Goal: Information Seeking & Learning: Find specific fact

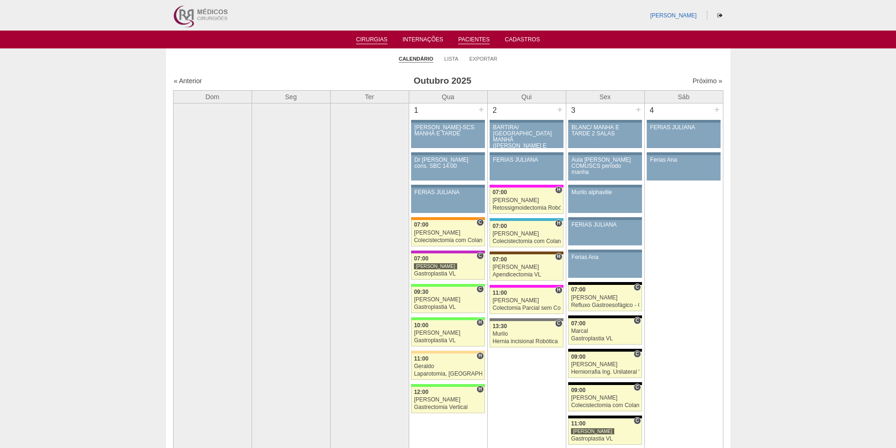
click at [479, 39] on link "Pacientes" at bounding box center [474, 40] width 32 height 8
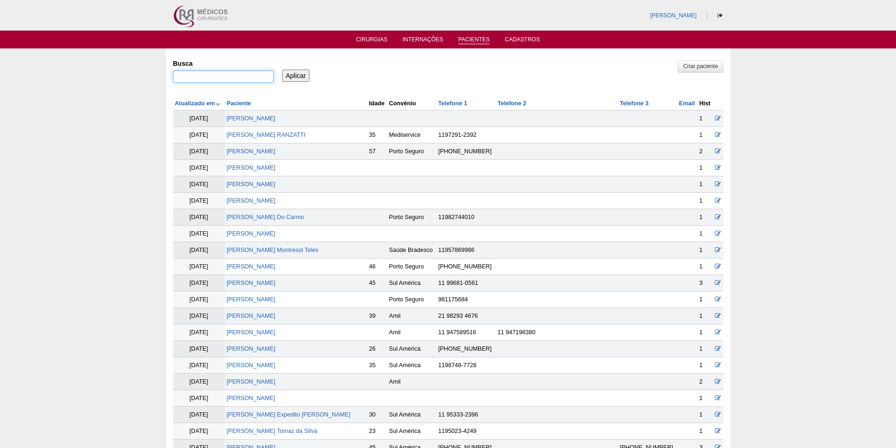
click at [189, 78] on input "Busca" at bounding box center [223, 77] width 101 height 12
type input ""[PERSON_NAME]""
click at [298, 75] on input "Aplicar" at bounding box center [296, 76] width 28 height 12
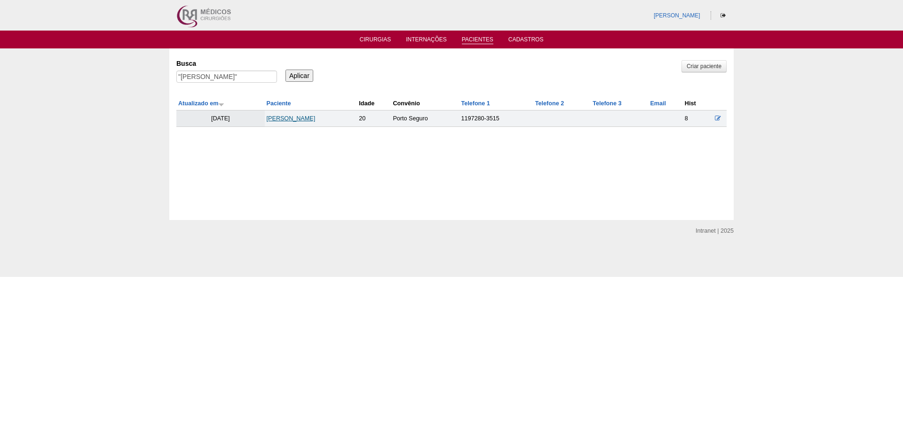
click at [291, 116] on link "[PERSON_NAME]" at bounding box center [291, 118] width 49 height 7
click at [214, 77] on input ""[PERSON_NAME]"" at bounding box center [226, 77] width 101 height 12
type input ""[PERSON_NAME]""
click at [301, 73] on input "Aplicar" at bounding box center [300, 76] width 28 height 12
click at [294, 121] on link "[PERSON_NAME]" at bounding box center [288, 118] width 49 height 7
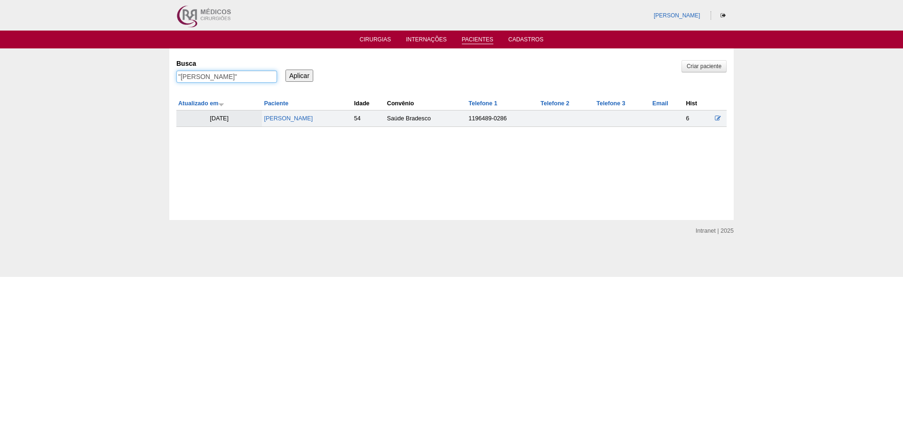
click at [243, 77] on input ""carlos eduardo garcia"" at bounding box center [226, 77] width 101 height 12
type input ""daniela da silva""
click at [300, 73] on input "Aplicar" at bounding box center [300, 76] width 28 height 12
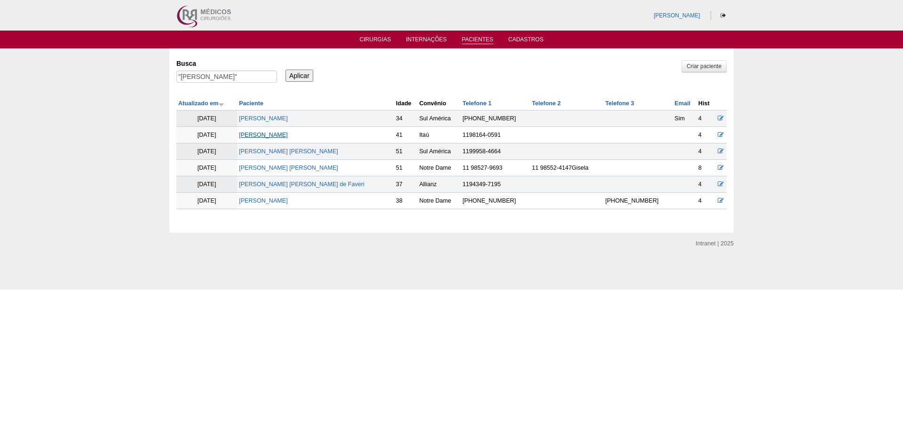
click at [268, 136] on link "Daniela da Silva Fae" at bounding box center [263, 135] width 49 height 7
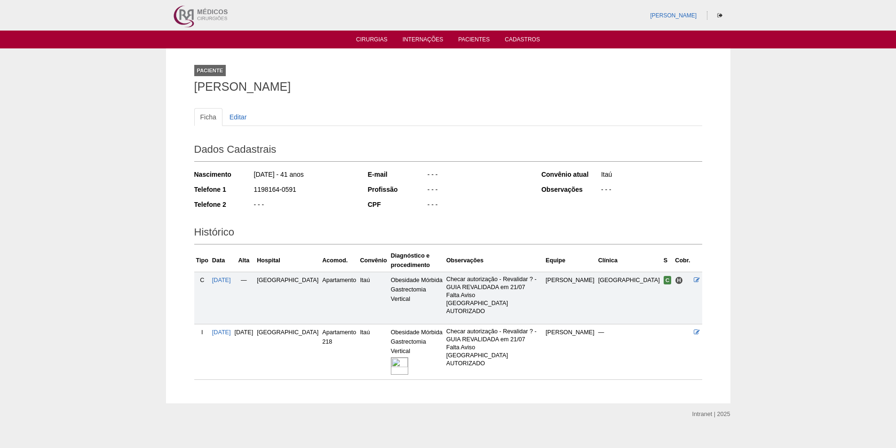
scroll to position [9, 0]
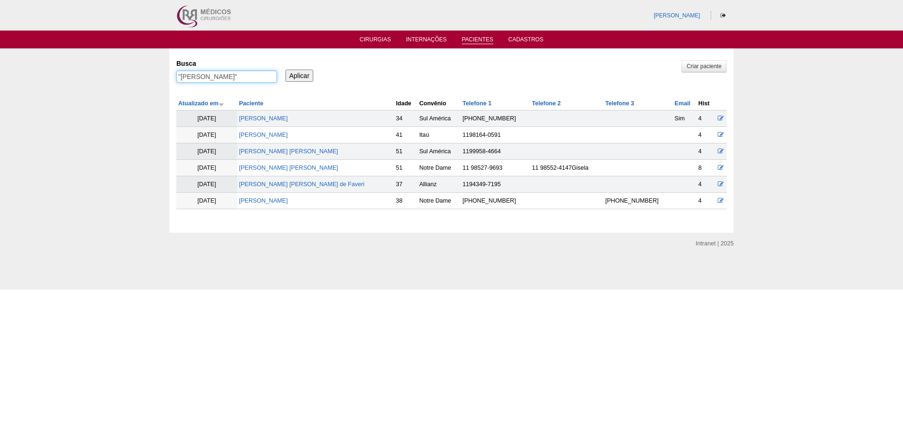
click at [226, 75] on input ""[PERSON_NAME]"" at bounding box center [226, 77] width 101 height 12
type input ""[PERSON_NAME]""
click at [300, 75] on input "Aplicar" at bounding box center [300, 76] width 28 height 12
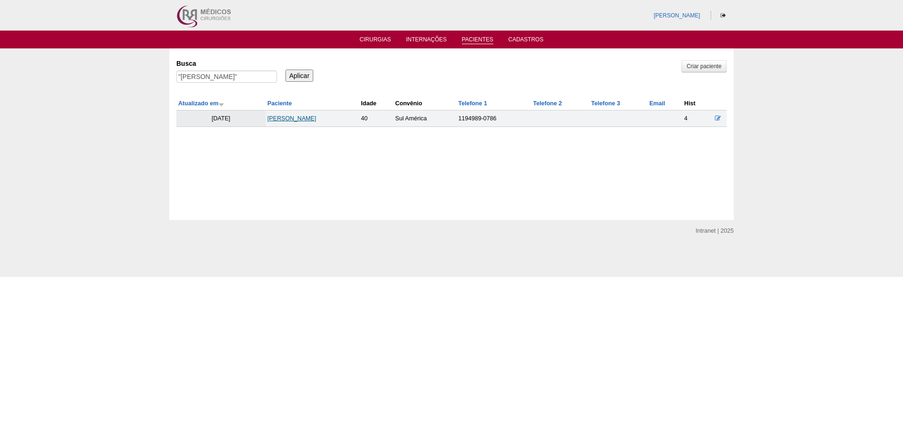
click at [298, 116] on link "[PERSON_NAME]" at bounding box center [292, 118] width 49 height 7
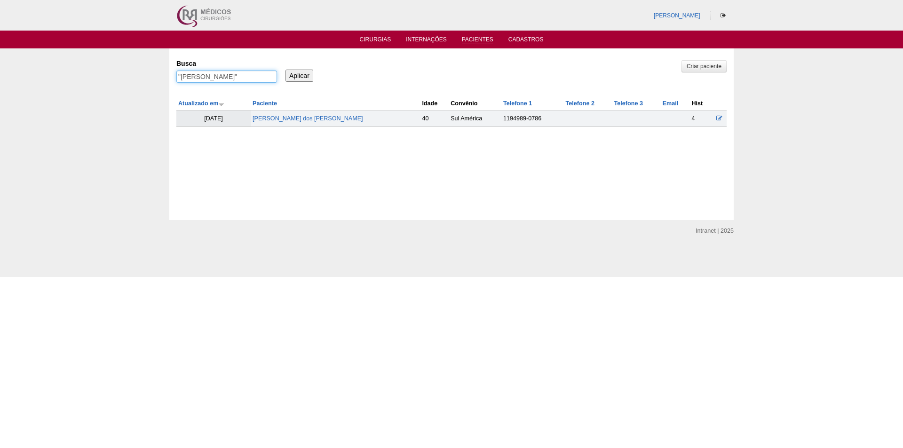
drag, startPoint x: 234, startPoint y: 77, endPoint x: 237, endPoint y: 92, distance: 15.3
click at [235, 78] on input ""danilo nascimento"" at bounding box center [226, 77] width 101 height 12
type input ""[PERSON_NAME]""
click at [306, 75] on input "Aplicar" at bounding box center [300, 76] width 28 height 12
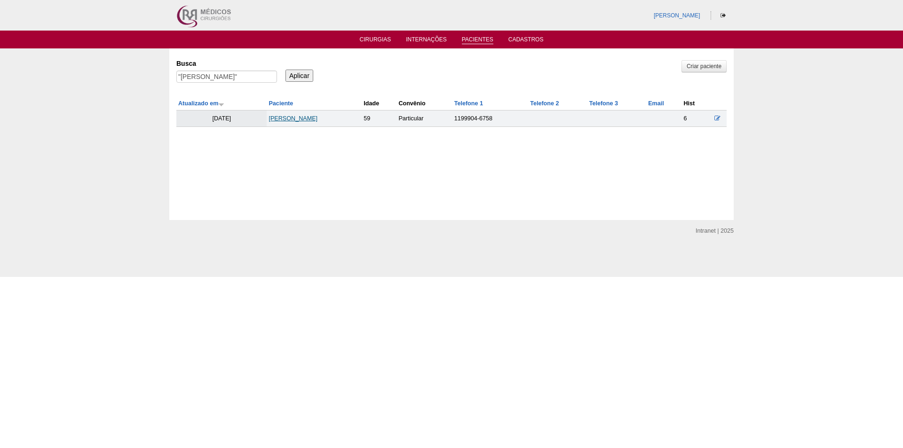
click at [296, 119] on link "[PERSON_NAME]" at bounding box center [293, 118] width 49 height 7
click at [249, 78] on input ""[PERSON_NAME]"" at bounding box center [226, 77] width 101 height 12
click at [250, 78] on input ""Edson Marcelo Hungaro"" at bounding box center [226, 77] width 101 height 12
type input ""[PERSON_NAME]""
click at [299, 75] on input "Aplicar" at bounding box center [300, 76] width 28 height 12
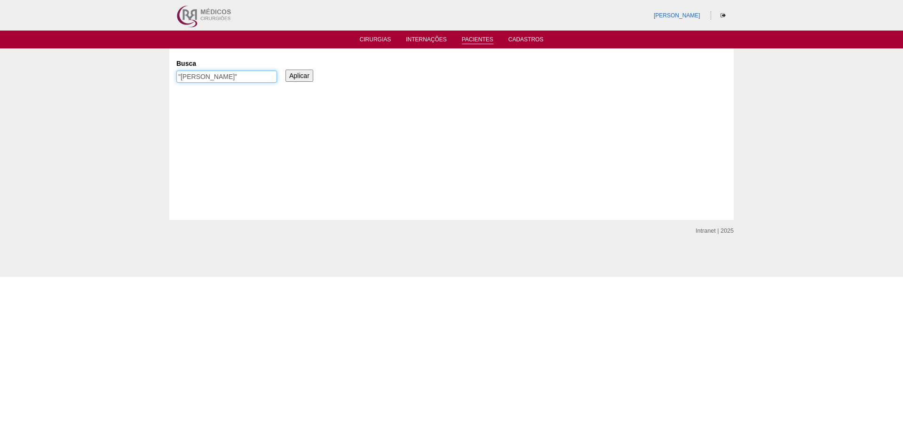
drag, startPoint x: 214, startPoint y: 78, endPoint x: 221, endPoint y: 89, distance: 13.5
click at [216, 78] on input ""Julia Ruano"" at bounding box center [226, 77] width 101 height 12
type input ""Milene Franco""
click at [297, 76] on input "Aplicar" at bounding box center [300, 76] width 28 height 12
click at [199, 77] on input ""Milene Franco"" at bounding box center [226, 77] width 101 height 12
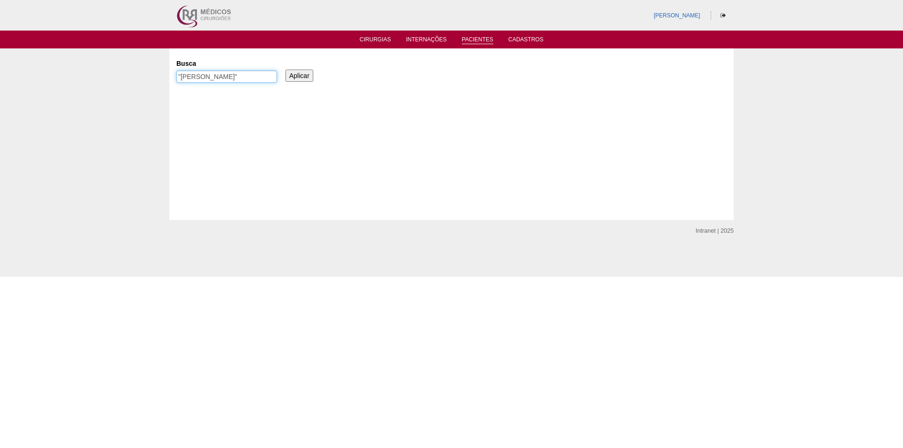
type input ""Milena Franco""
click at [292, 75] on input "Aplicar" at bounding box center [300, 76] width 28 height 12
click at [222, 77] on input ""Milena Franco"" at bounding box center [226, 77] width 101 height 12
type input ""Milena""
click at [298, 74] on input "Aplicar" at bounding box center [300, 76] width 28 height 12
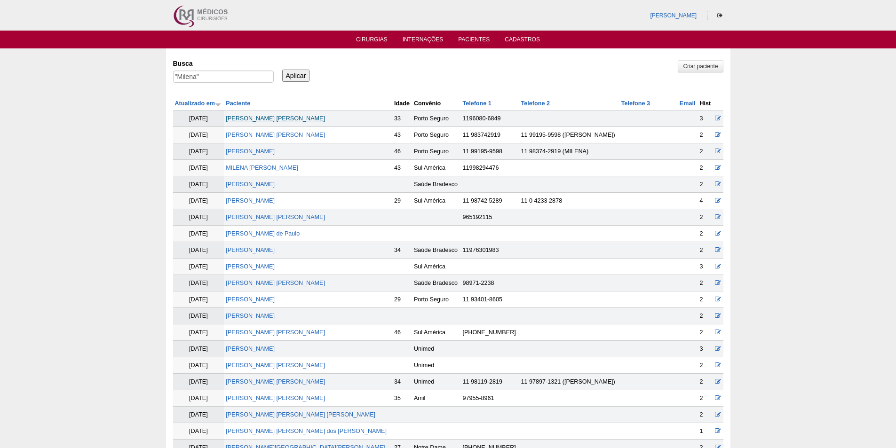
click at [265, 120] on link "[PERSON_NAME] [PERSON_NAME]" at bounding box center [275, 118] width 99 height 7
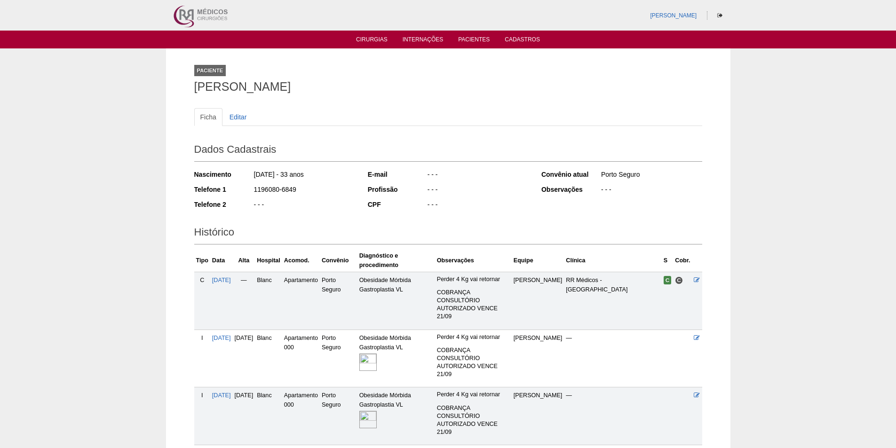
scroll to position [47, 0]
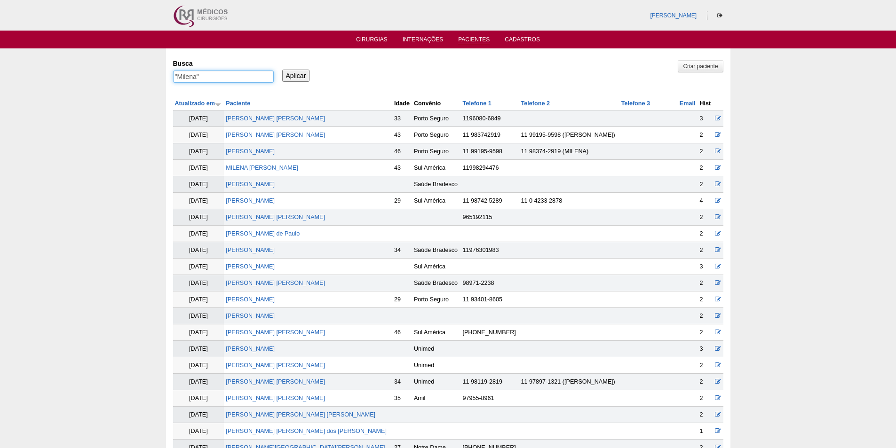
click at [197, 77] on input ""Milena"" at bounding box center [223, 77] width 101 height 12
type input ""[PERSON_NAME]""
click at [295, 75] on input "Aplicar" at bounding box center [296, 76] width 28 height 12
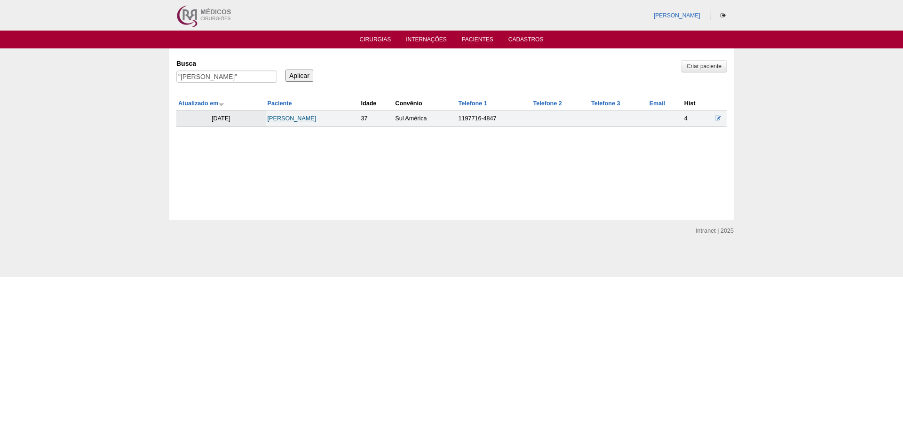
click at [302, 120] on link "Patricia Ronchi Vital" at bounding box center [292, 118] width 49 height 7
click at [224, 77] on input ""Patricia Ronchi"" at bounding box center [226, 77] width 101 height 12
type input ""[PERSON_NAME]""
click at [305, 74] on input "Aplicar" at bounding box center [300, 76] width 28 height 12
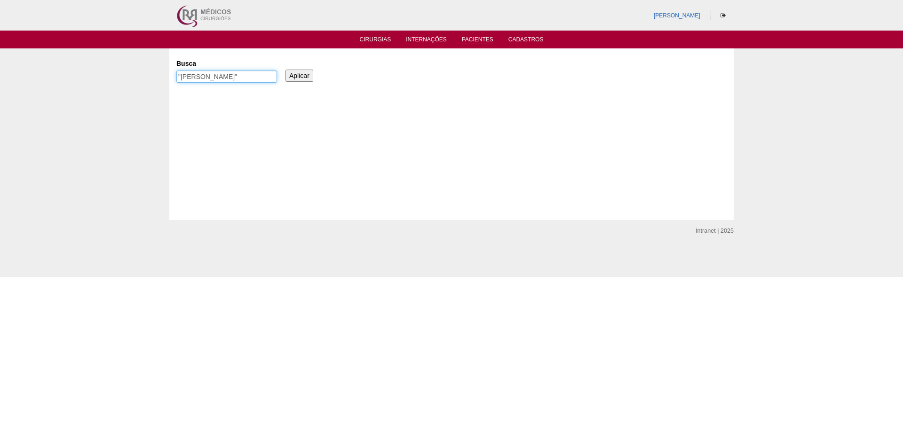
drag, startPoint x: 226, startPoint y: 78, endPoint x: 226, endPoint y: 90, distance: 11.8
click at [226, 80] on input ""[PERSON_NAME]"" at bounding box center [226, 77] width 101 height 12
type input ""[PERSON_NAME]""
click at [304, 73] on input "Aplicar" at bounding box center [300, 76] width 28 height 12
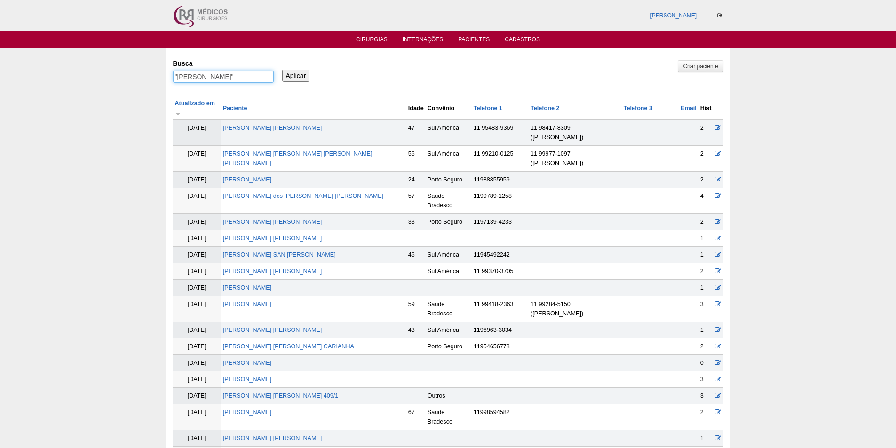
click at [193, 75] on input ""Pedro"" at bounding box center [223, 77] width 101 height 12
type input ""Pedro""
click at [271, 219] on link "Pedro Henrique Ragazzo de Carvalho" at bounding box center [272, 222] width 99 height 7
click at [195, 77] on input ""Pedro"" at bounding box center [223, 77] width 101 height 12
type input ""[PERSON_NAME]""
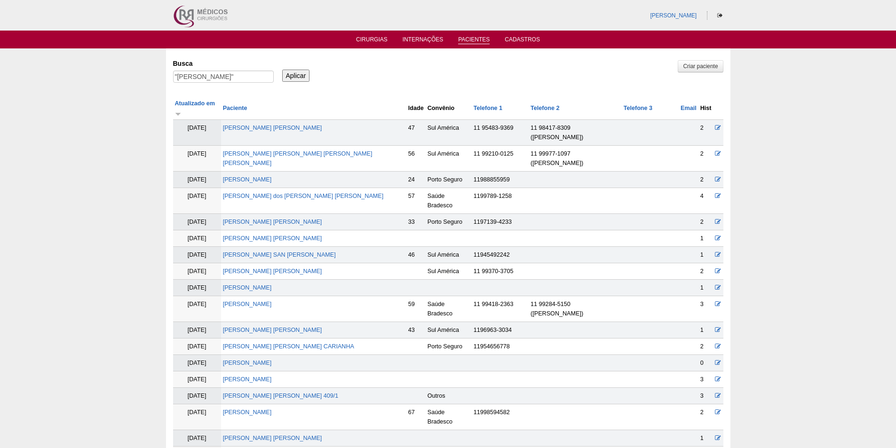
click at [297, 75] on input "Aplicar" at bounding box center [296, 76] width 28 height 12
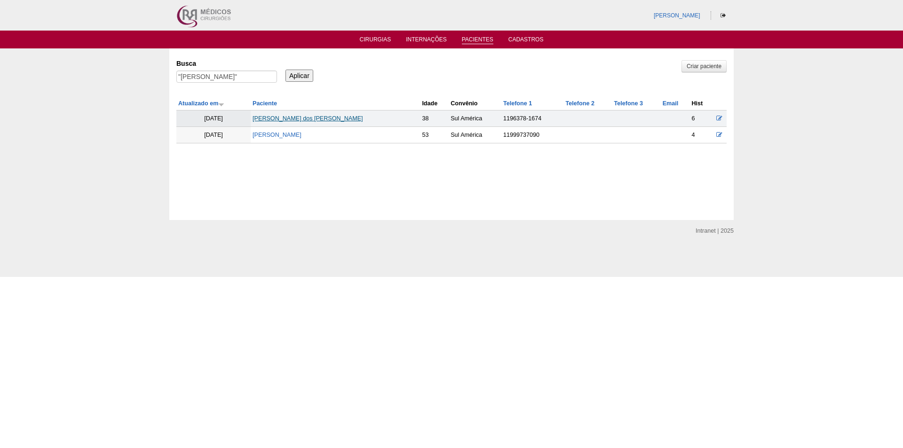
click at [301, 120] on link "Sandra Nunes dos Santos" at bounding box center [308, 118] width 110 height 7
click at [220, 78] on input ""[PERSON_NAME]"" at bounding box center [226, 77] width 101 height 12
type input ""[PERSON_NAME]""
click at [303, 73] on input "Aplicar" at bounding box center [300, 76] width 28 height 12
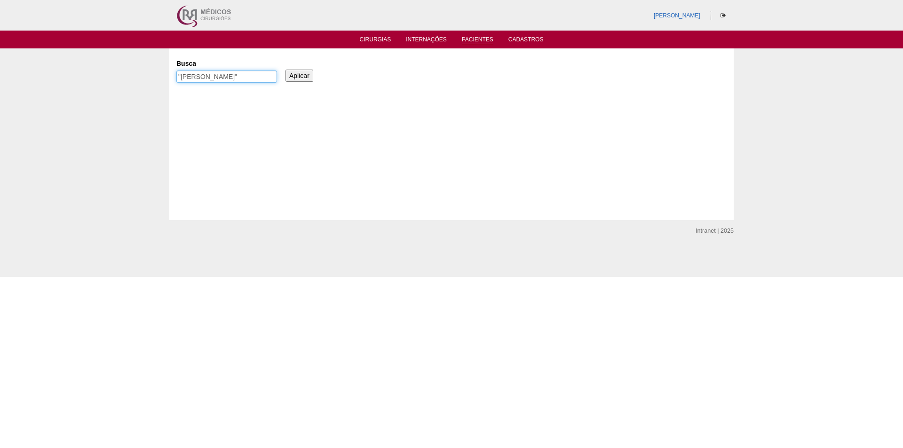
click at [223, 76] on input ""[PERSON_NAME]"" at bounding box center [226, 77] width 101 height 12
click at [224, 76] on input ""[PERSON_NAME]"" at bounding box center [226, 77] width 101 height 12
type input ""[PERSON_NAME]""
drag, startPoint x: 297, startPoint y: 73, endPoint x: 314, endPoint y: 110, distance: 40.8
click at [297, 73] on input "Aplicar" at bounding box center [300, 76] width 28 height 12
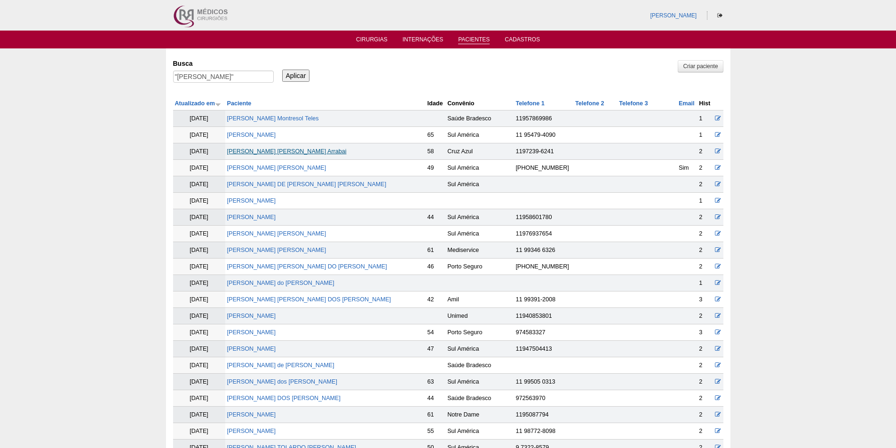
click at [301, 152] on link "Silvana Galvão Romão Suner Arrabai" at bounding box center [287, 151] width 120 height 7
click at [197, 78] on input ""silvana"" at bounding box center [223, 77] width 101 height 12
type input ""simone rosa""
click at [293, 78] on input "Aplicar" at bounding box center [296, 76] width 28 height 12
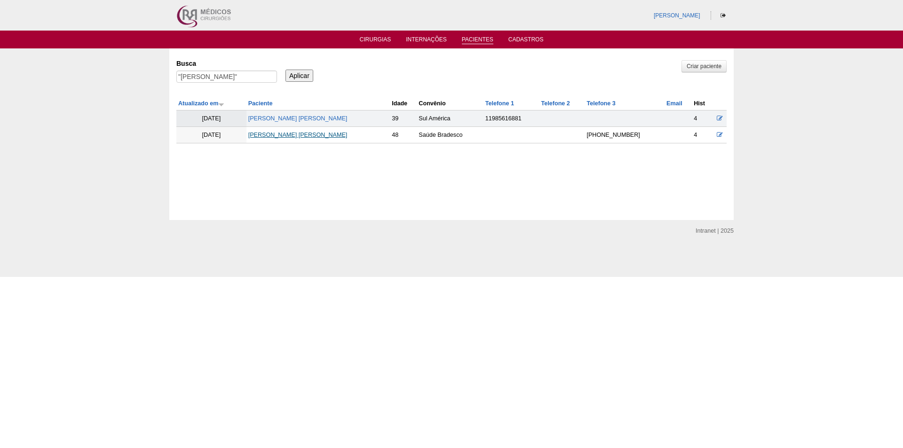
click at [295, 136] on link "[PERSON_NAME] [PERSON_NAME]" at bounding box center [297, 135] width 99 height 7
click at [216, 76] on input ""[PERSON_NAME]"" at bounding box center [226, 77] width 101 height 12
type input ""thiago silva""
click at [302, 72] on input "Aplicar" at bounding box center [300, 76] width 28 height 12
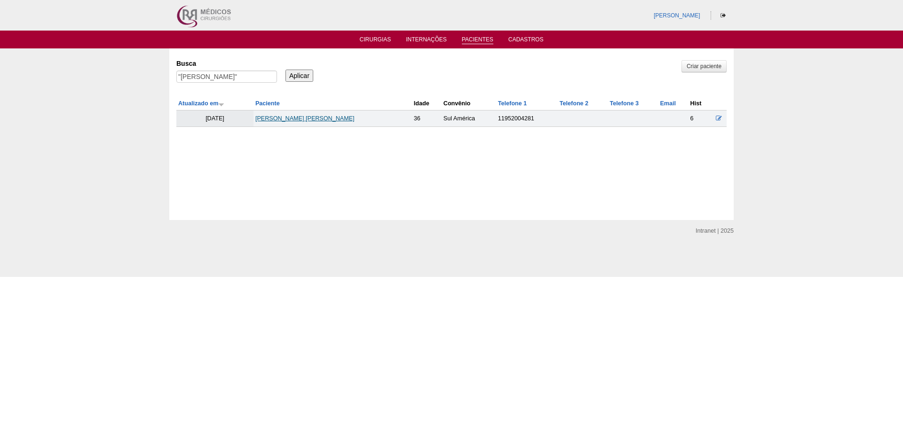
click at [292, 117] on link "Thiago Silva Correa" at bounding box center [304, 118] width 99 height 7
click at [298, 75] on input "Aplicar" at bounding box center [300, 76] width 28 height 12
drag, startPoint x: 186, startPoint y: 76, endPoint x: 188, endPoint y: 84, distance: 8.2
click at [186, 77] on input ""[PERSON_NAME]"" at bounding box center [226, 77] width 101 height 12
type input ""[PERSON_NAME]""
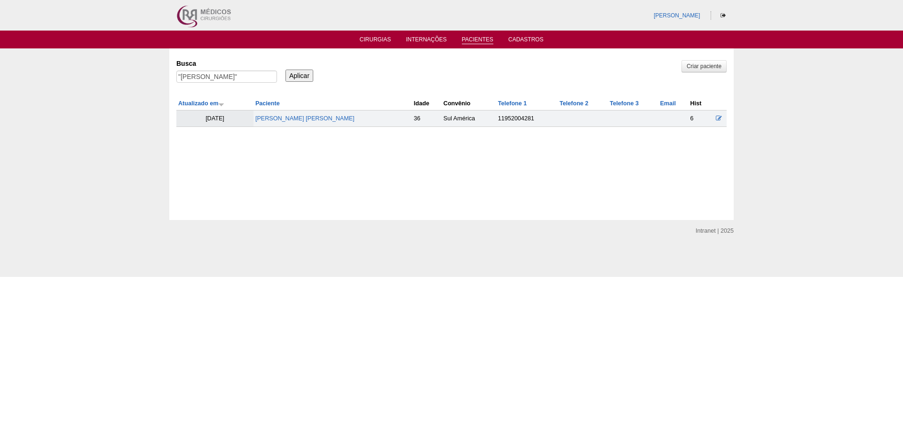
click at [300, 75] on input "Aplicar" at bounding box center [300, 76] width 28 height 12
click at [289, 116] on link "Anderson Tiago Silva" at bounding box center [301, 118] width 99 height 7
click at [373, 39] on link "Cirurgias" at bounding box center [376, 40] width 32 height 8
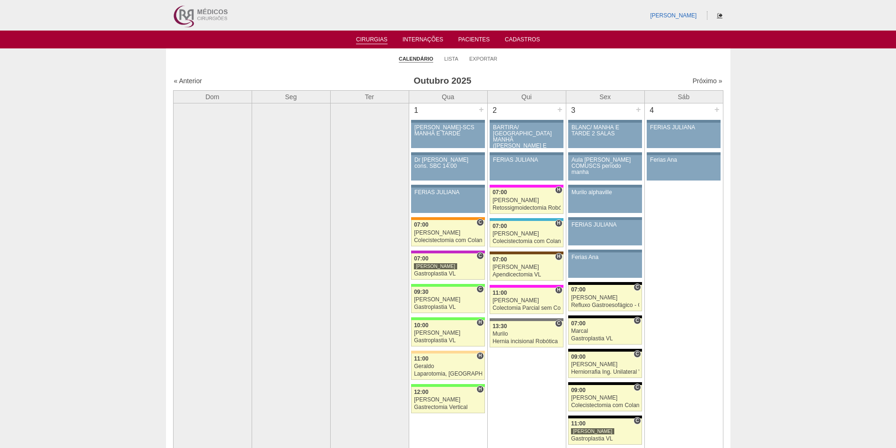
click at [717, 16] on icon at bounding box center [719, 16] width 5 height 6
